Goal: Navigation & Orientation: Find specific page/section

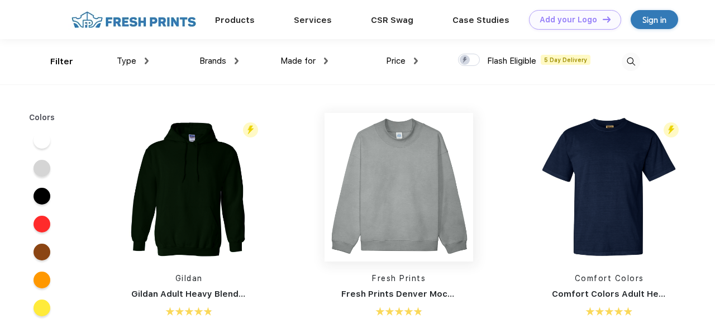
scroll to position [1, 0]
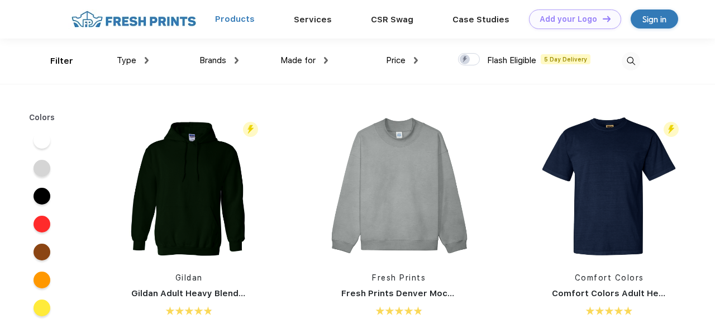
click at [240, 20] on link "Products" at bounding box center [235, 19] width 40 height 10
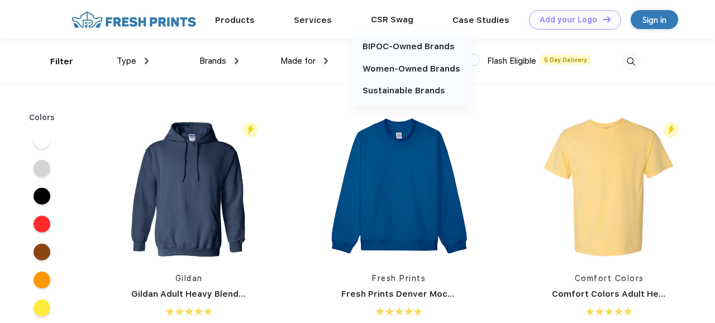
scroll to position [1, 0]
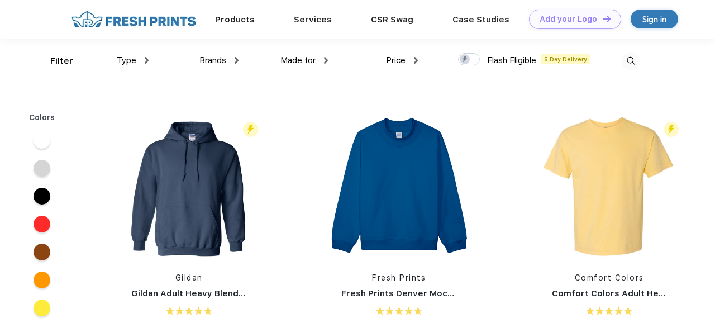
click at [118, 30] on div "Products Services Printing Fulfillment CSR Swag BIPOC-Owned Brands Women-Owned …" at bounding box center [345, 18] width 572 height 39
click at [118, 25] on img at bounding box center [133, 20] width 131 height 20
